Goal: Transaction & Acquisition: Book appointment/travel/reservation

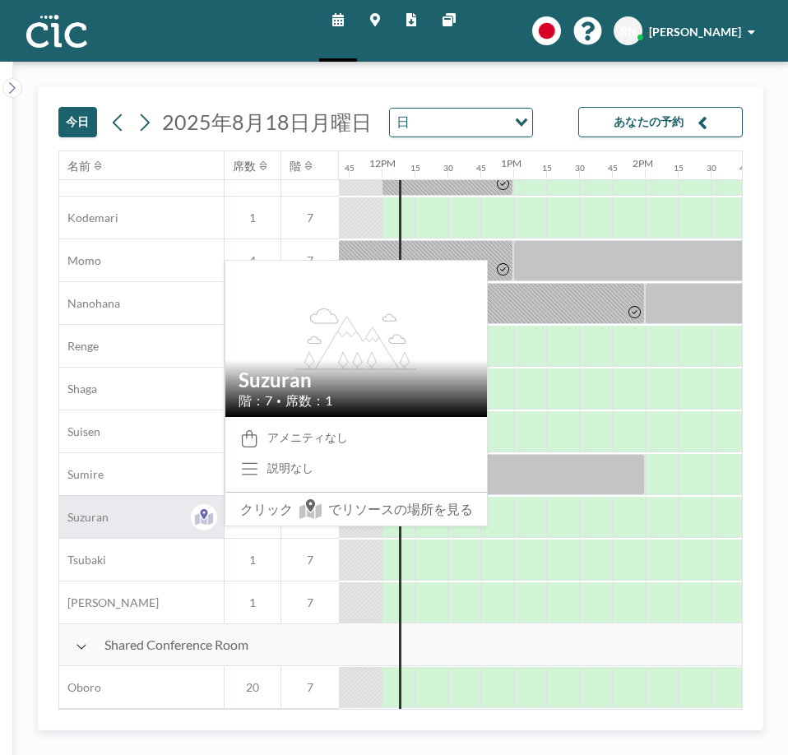
scroll to position [748, 1536]
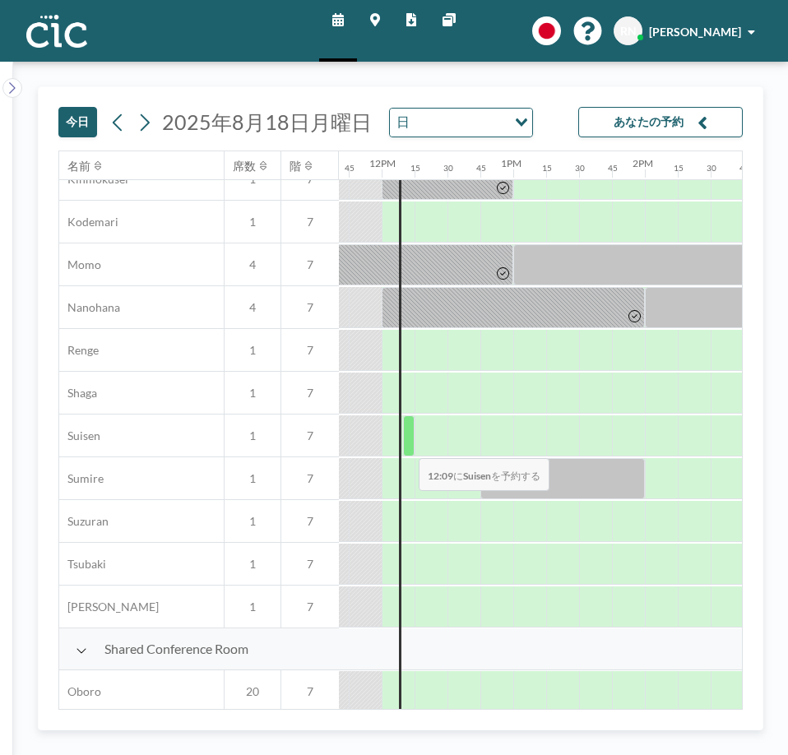
click at [406, 447] on div at bounding box center [409, 435] width 12 height 41
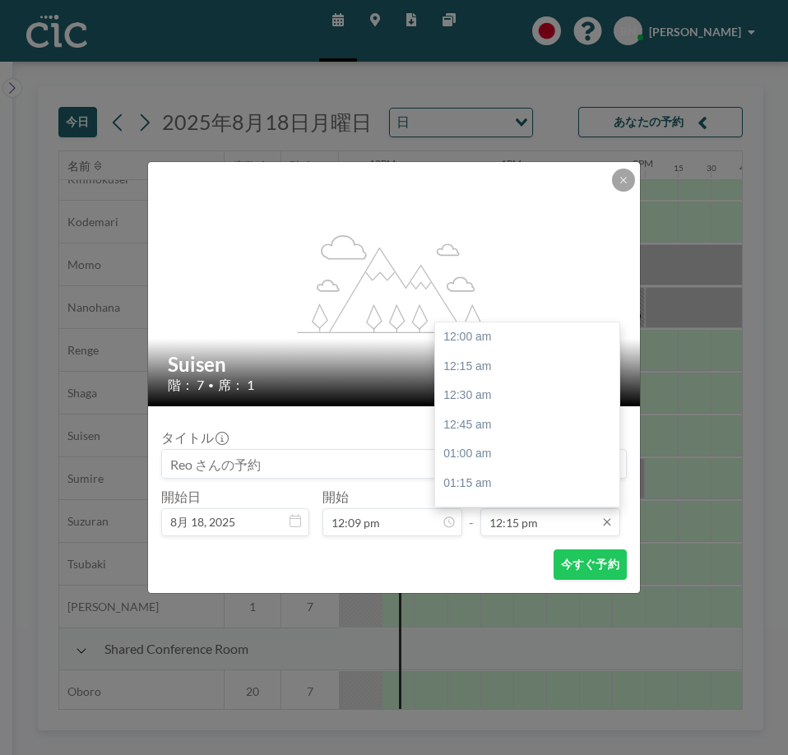
scroll to position [1435, 0]
click at [539, 534] on input "12:15 pm" at bounding box center [550, 522] width 140 height 28
click at [508, 452] on div "01:15 pm" at bounding box center [531, 454] width 192 height 30
type input "01:15 pm"
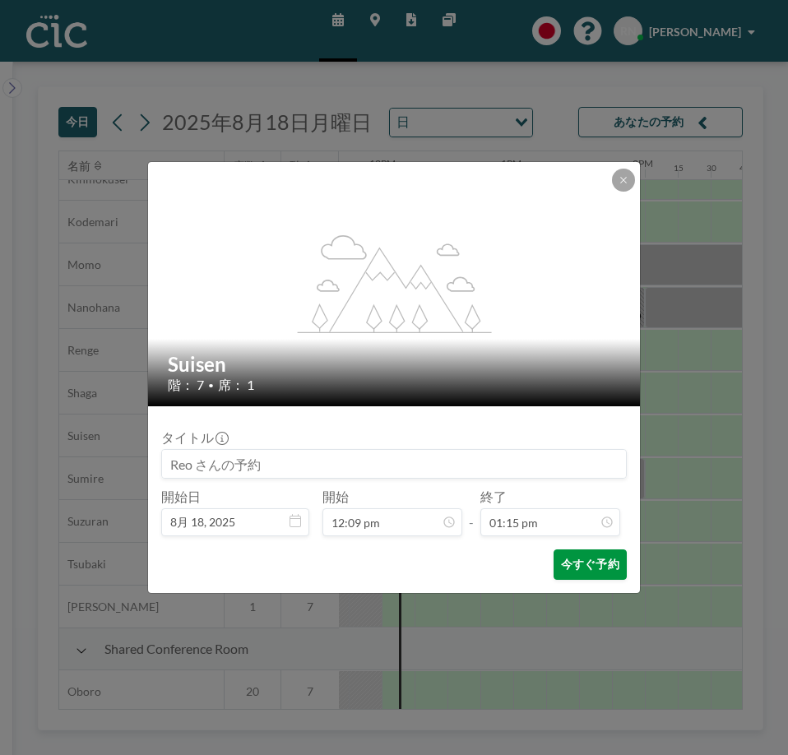
scroll to position [1551, 0]
click at [581, 577] on button "今すぐ予約" at bounding box center [590, 564] width 73 height 30
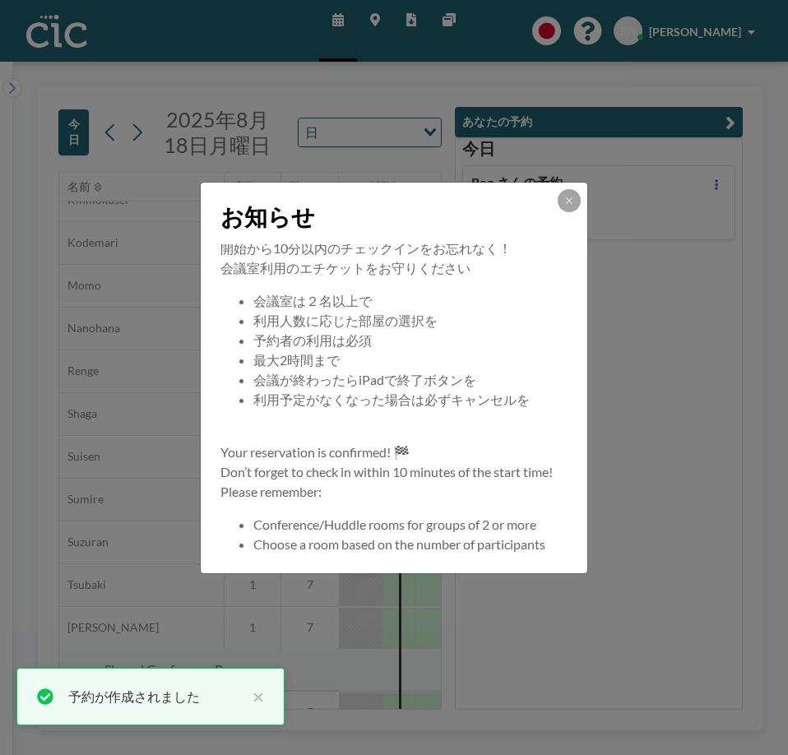
scroll to position [158, 0]
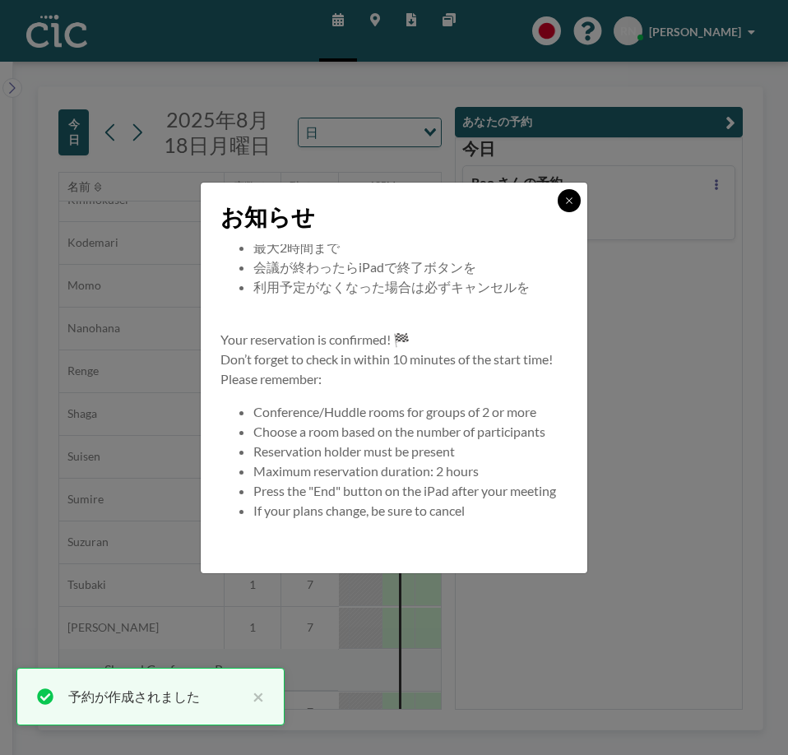
click at [573, 202] on icon at bounding box center [569, 201] width 10 height 10
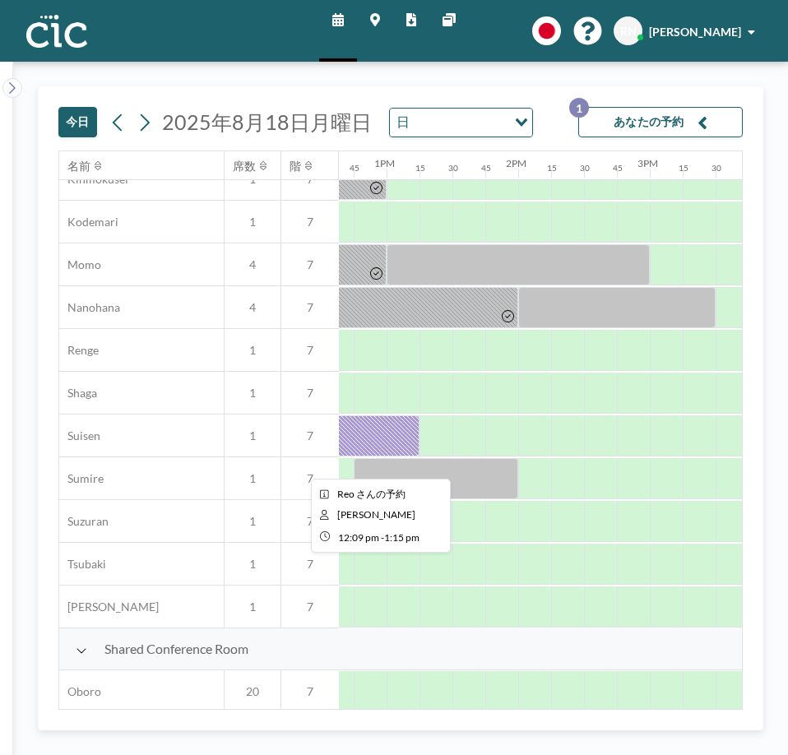
scroll to position [748, 1664]
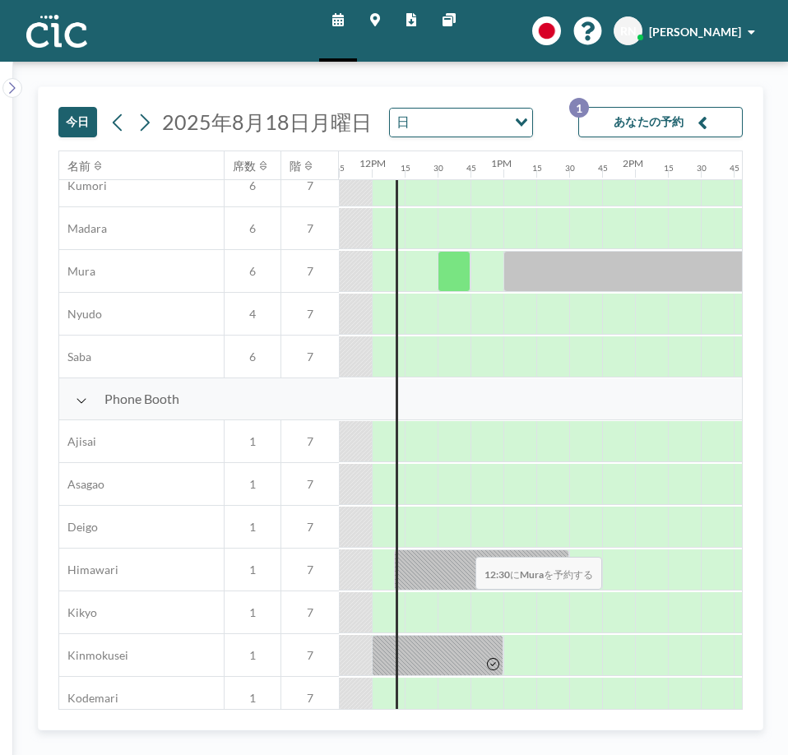
scroll to position [272, 1546]
click at [647, 127] on button "あなたの予約 1" at bounding box center [660, 122] width 165 height 30
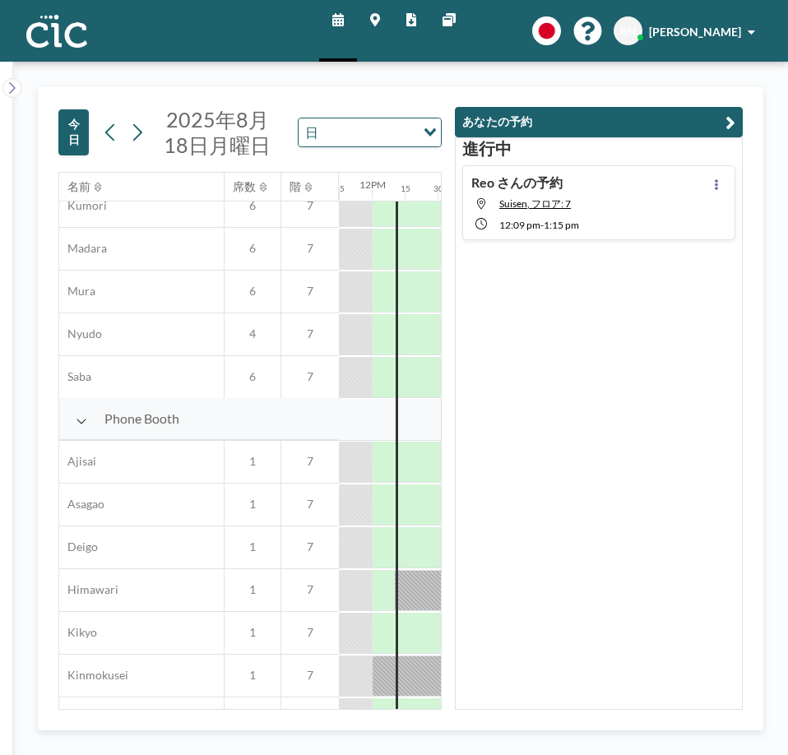
click at [624, 200] on div "Reo さんの予約 Suisen, フロア: 7 12:09 PM - 1:15 PM" at bounding box center [598, 202] width 273 height 75
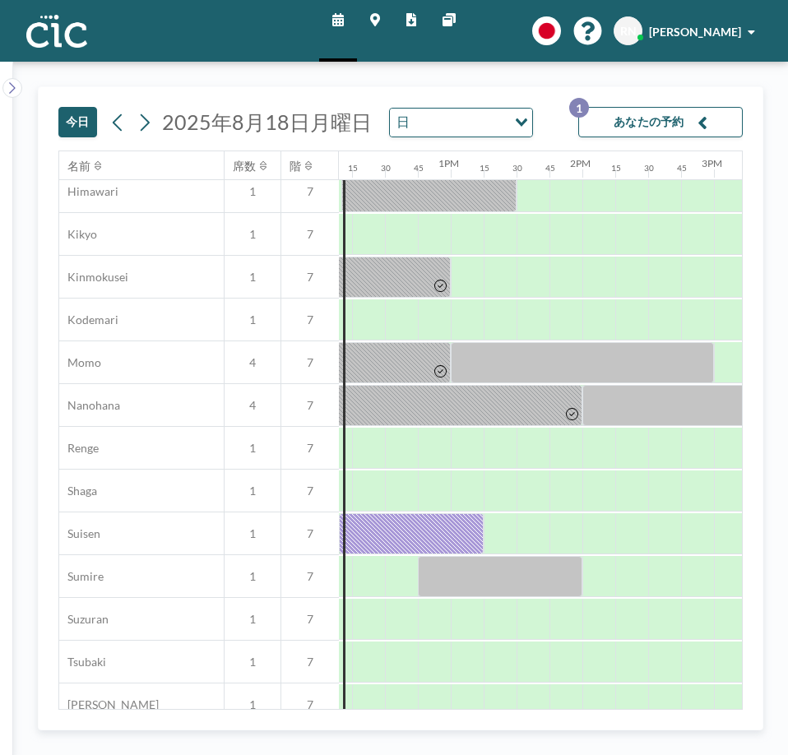
scroll to position [651, 1591]
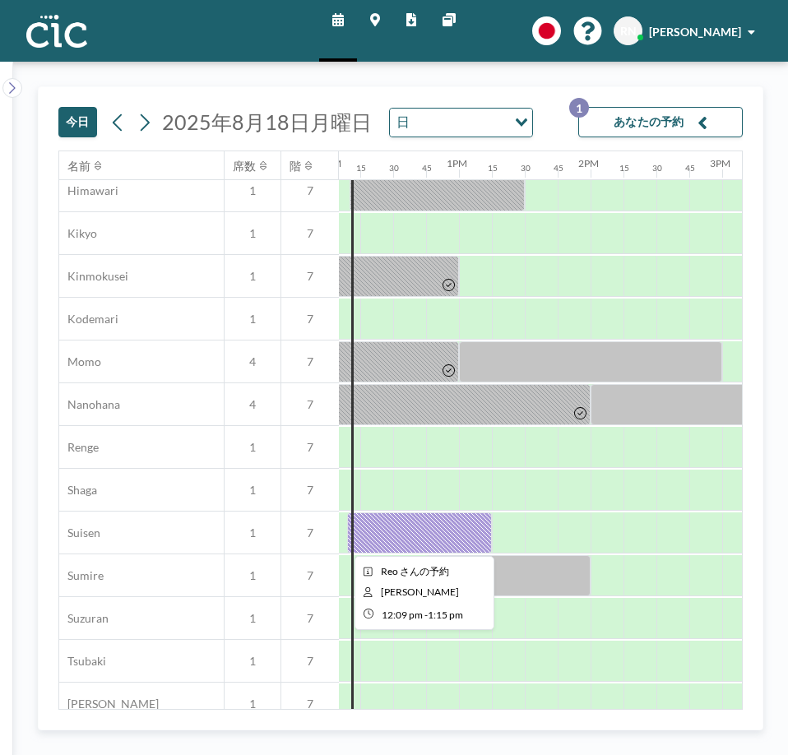
click at [443, 535] on div at bounding box center [419, 532] width 145 height 41
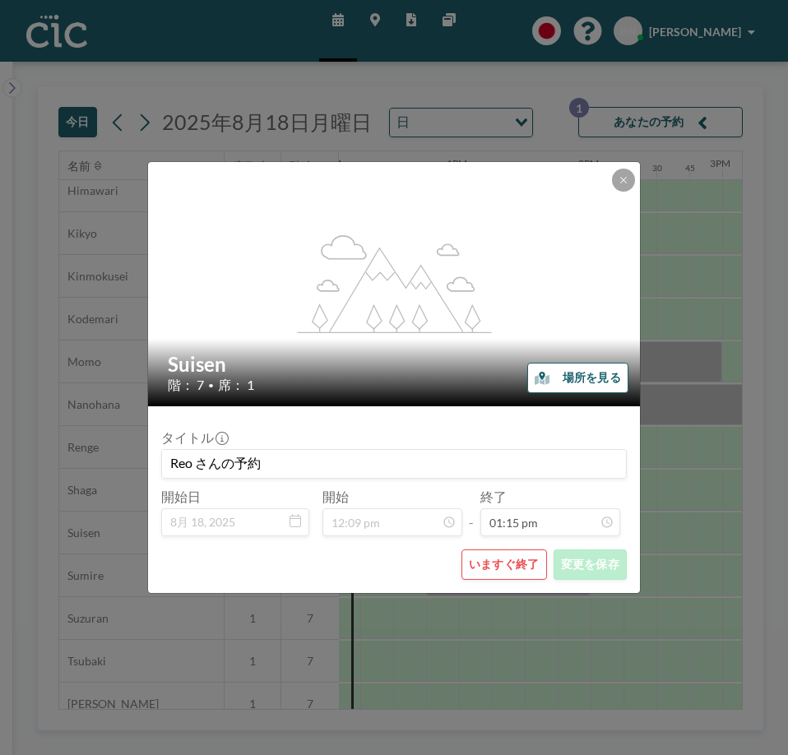
click at [492, 558] on button "いますぐ終了" at bounding box center [504, 564] width 86 height 30
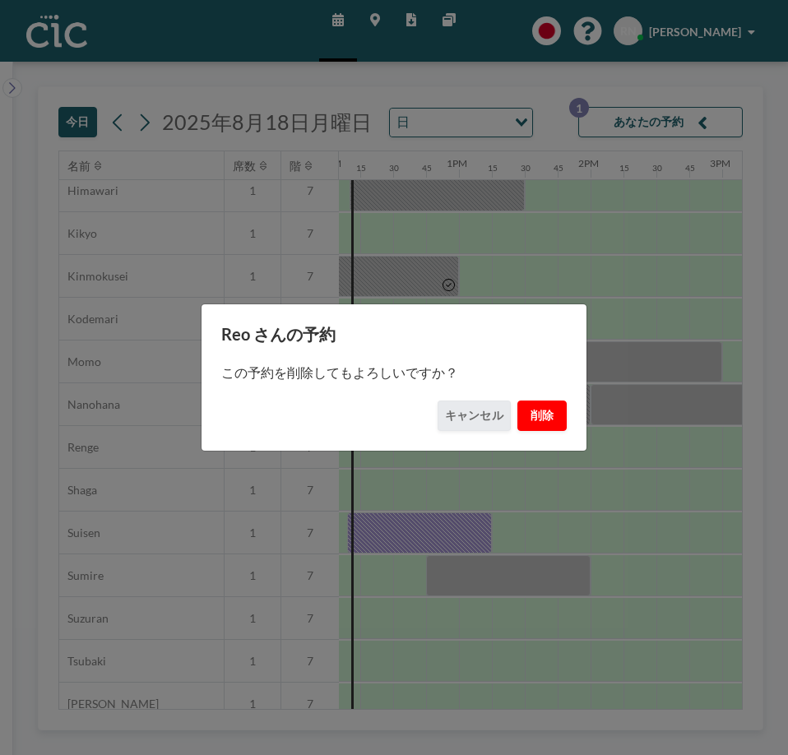
click at [548, 417] on button "削除" at bounding box center [541, 416] width 49 height 30
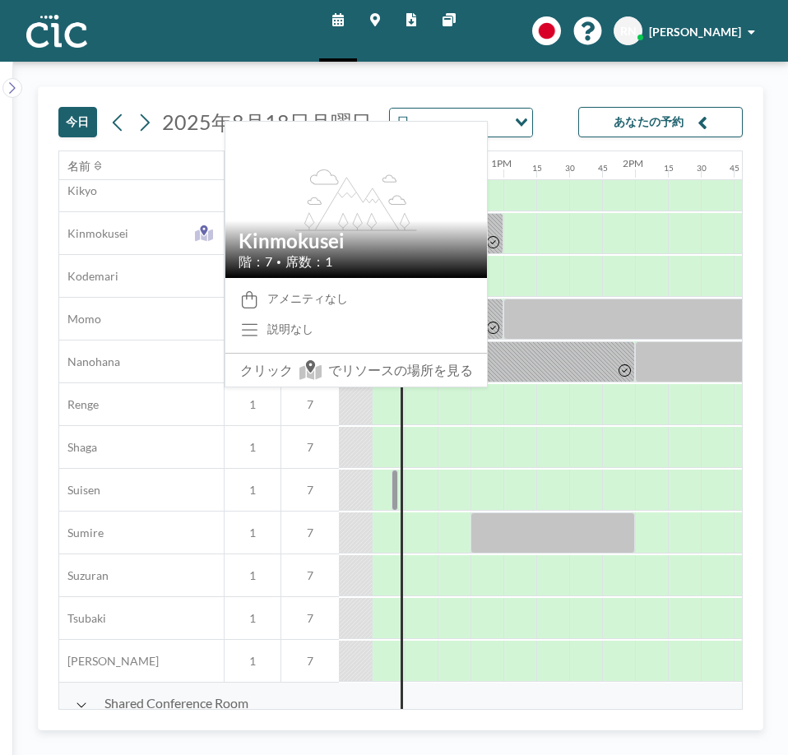
scroll to position [697, 1546]
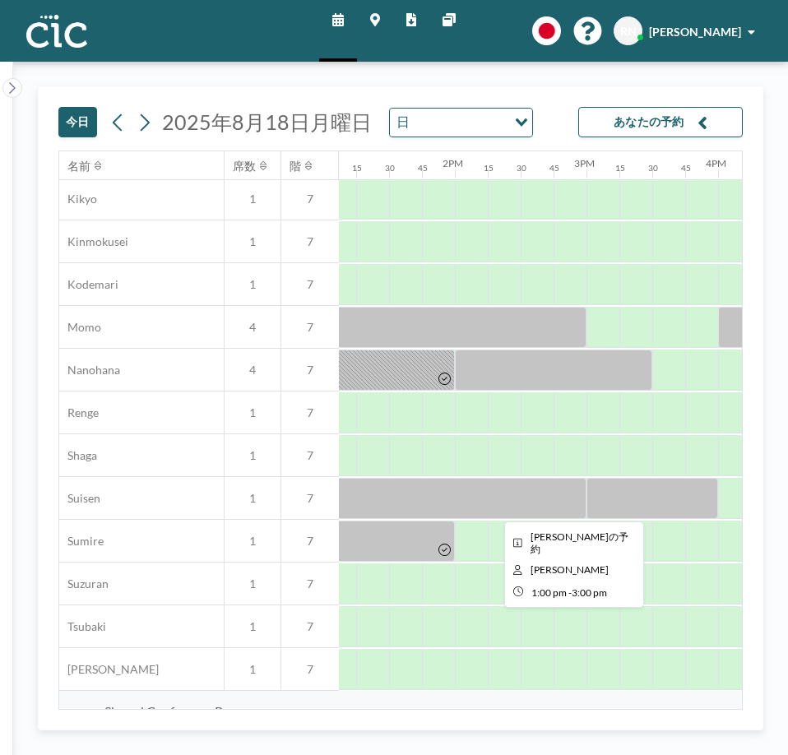
scroll to position [685, 1745]
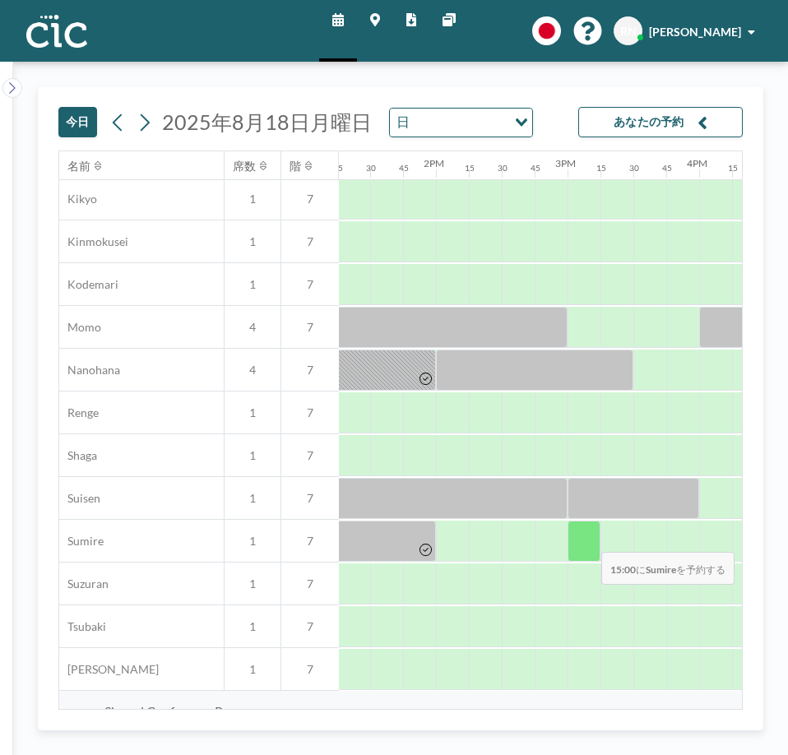
drag, startPoint x: 466, startPoint y: 491, endPoint x: 588, endPoint y: 540, distance: 132.1
click at [588, 540] on div "Phone Booth Ajisai 1 7 Asagao 1 7 Deigo 1 7 Himawari 1 7 Kikyo 1 7 Kinmokusei 1…" at bounding box center [33, 328] width 3438 height 726
click at [588, 540] on div at bounding box center [584, 541] width 33 height 41
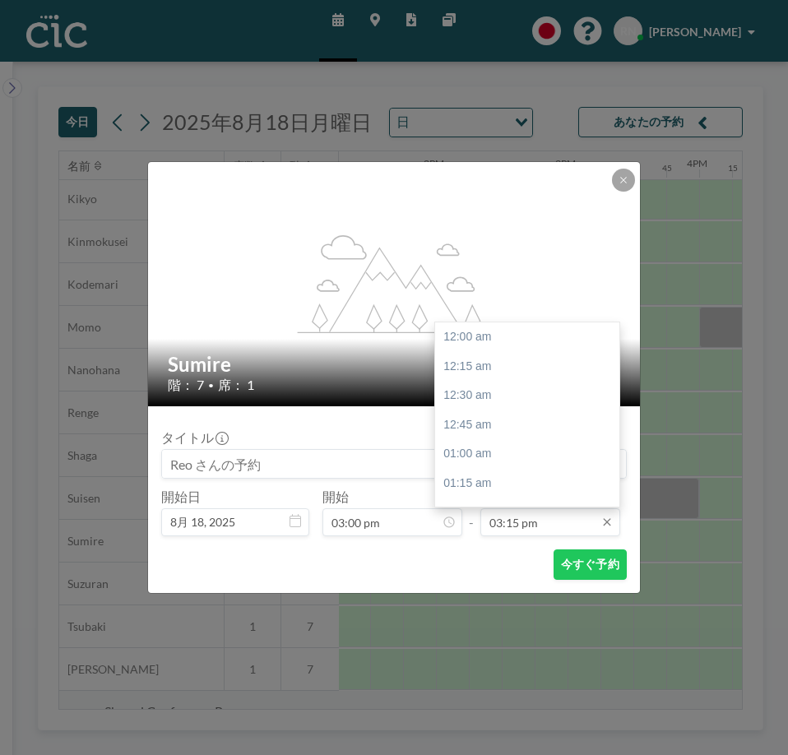
scroll to position [1786, 0]
click at [527, 517] on input "03:15 pm" at bounding box center [550, 522] width 140 height 28
click at [507, 430] on div "04:00 pm" at bounding box center [531, 425] width 192 height 30
click at [533, 512] on input "04:00 pm" at bounding box center [550, 522] width 140 height 28
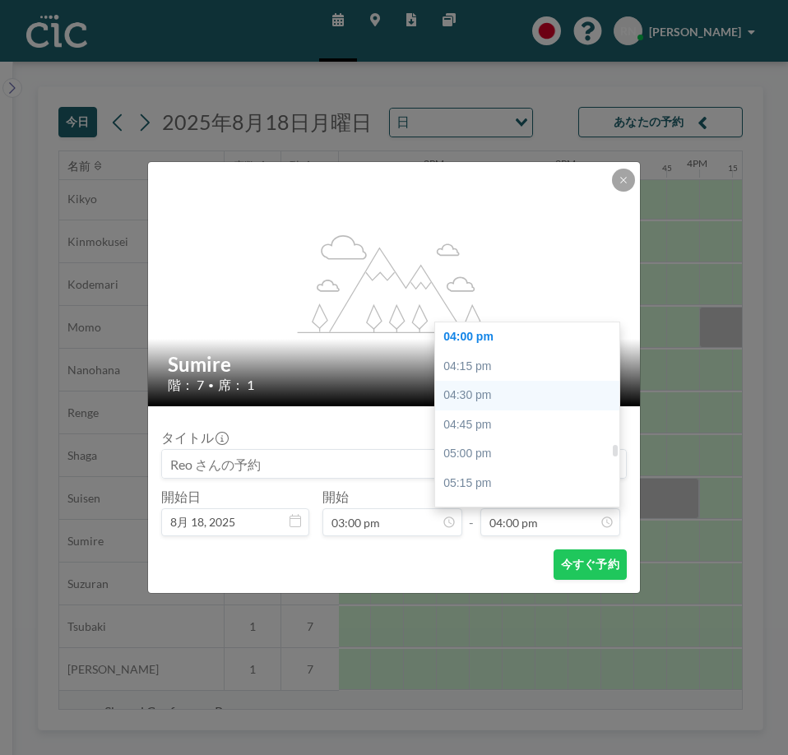
click at [511, 400] on div "04:30 pm" at bounding box center [531, 396] width 192 height 30
type input "04:30 pm"
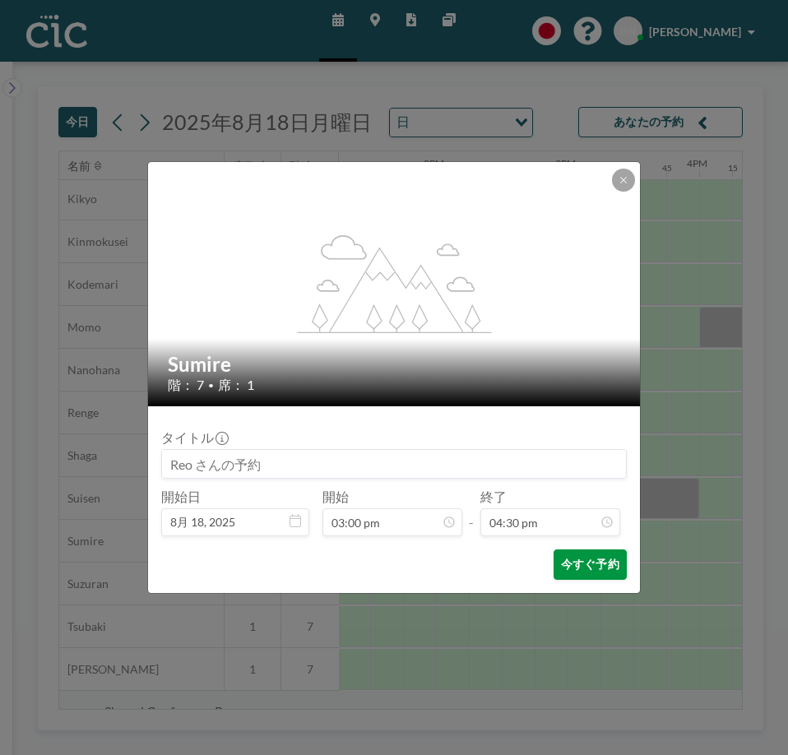
scroll to position [1932, 0]
click at [596, 560] on button "今すぐ予約" at bounding box center [590, 564] width 73 height 30
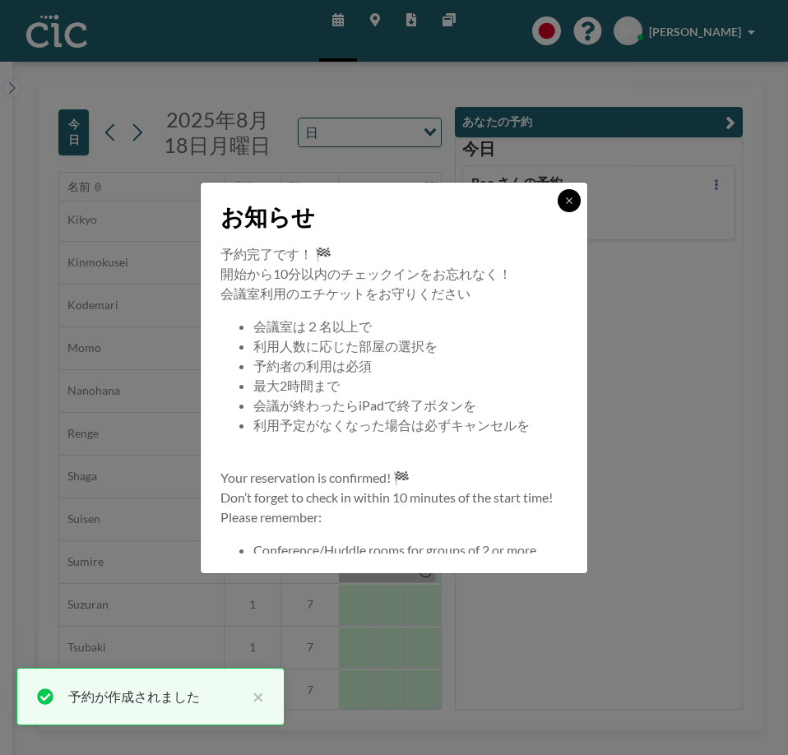
click at [576, 202] on button at bounding box center [569, 200] width 23 height 23
